Goal: Transaction & Acquisition: Purchase product/service

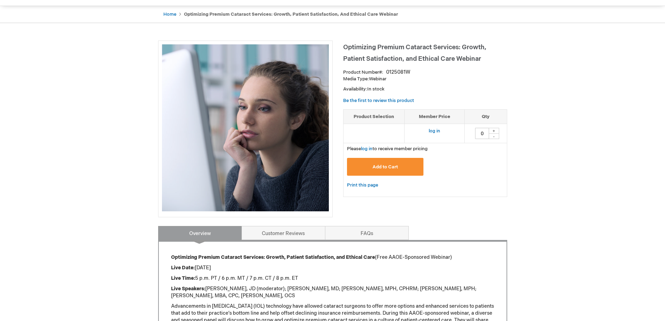
scroll to position [35, 0]
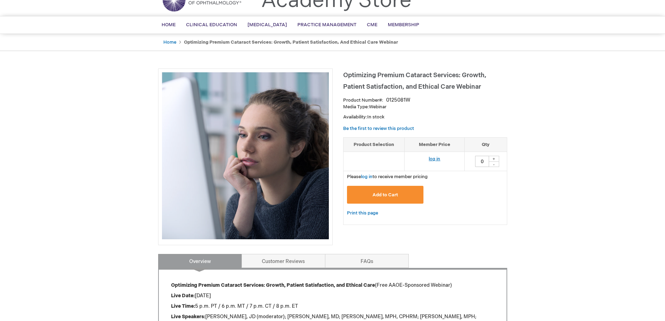
click at [431, 159] on link "log in" at bounding box center [435, 159] width 12 height 6
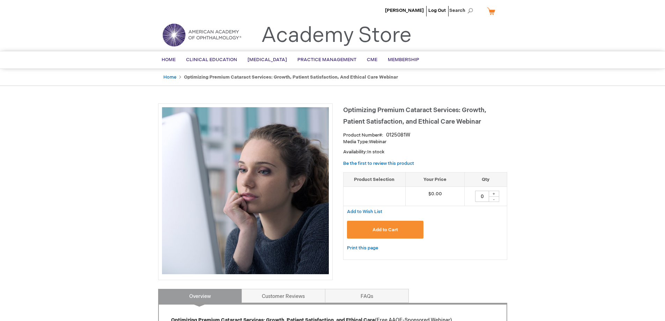
click at [494, 192] on div "+" at bounding box center [494, 194] width 10 height 6
type input "1"
click at [399, 233] on button "Add to Cart" at bounding box center [385, 230] width 77 height 18
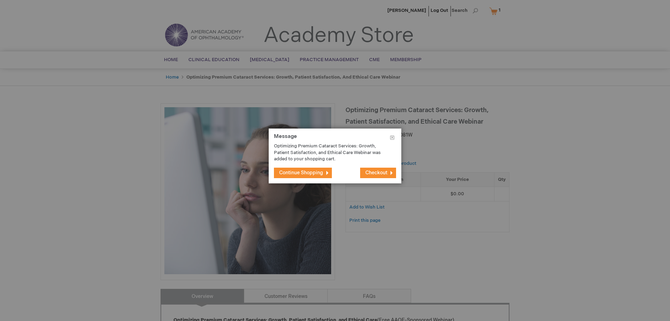
click at [378, 172] on span "Checkout" at bounding box center [377, 173] width 22 height 6
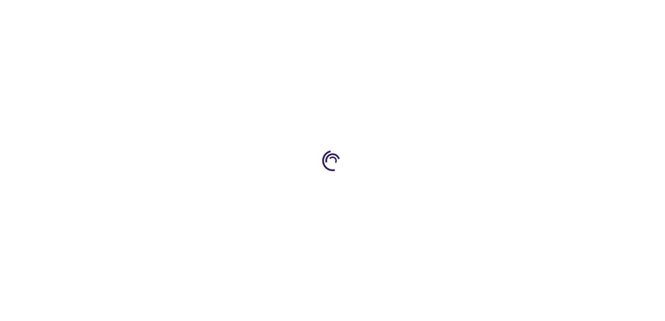
select select "US"
select select "44"
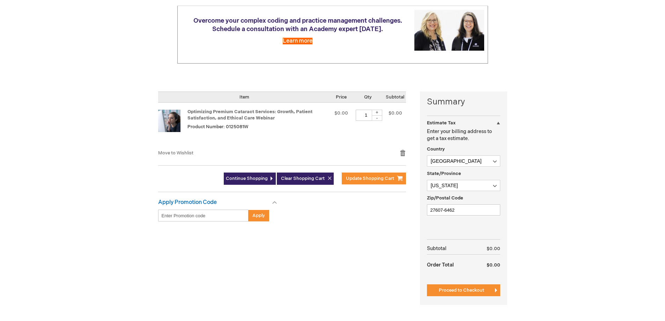
scroll to position [105, 0]
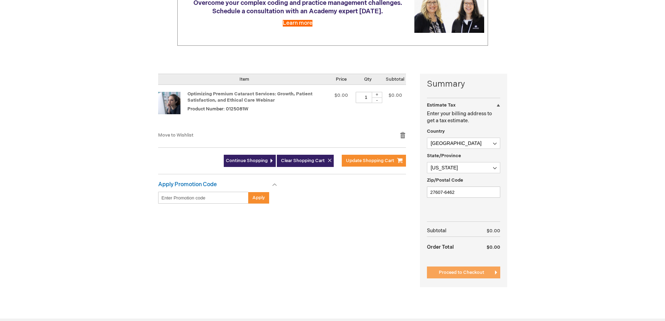
click at [465, 272] on span "Proceed to Checkout" at bounding box center [461, 273] width 45 height 6
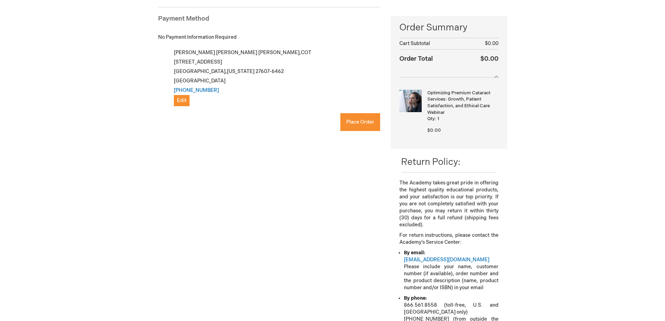
checkbox input "true"
click at [352, 125] on button "Place Order" at bounding box center [360, 122] width 40 height 18
